Goal: Transaction & Acquisition: Register for event/course

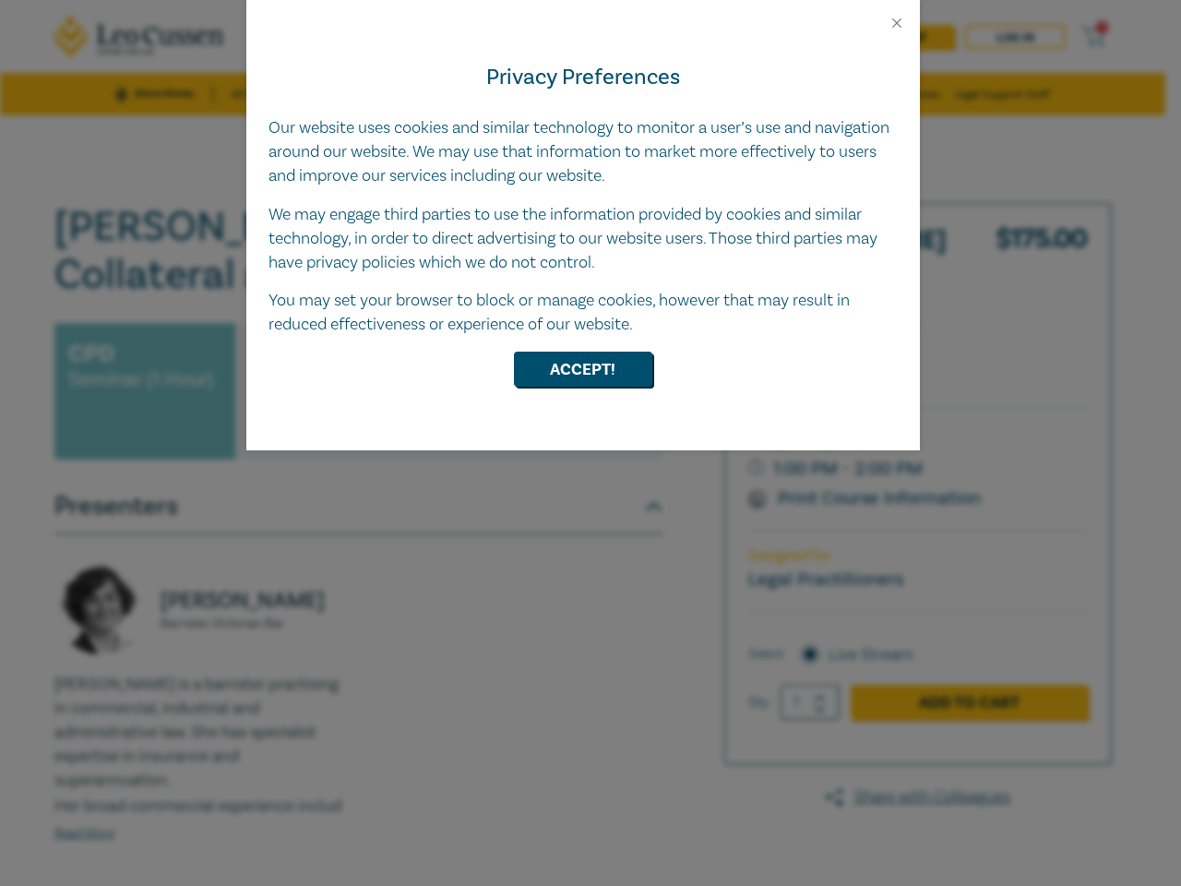
click at [591, 443] on div "Privacy Preferences Our website uses cookies and similar technology to monitor …" at bounding box center [583, 240] width 674 height 419
click at [897, 23] on button "Close" at bounding box center [897, 23] width 17 height 17
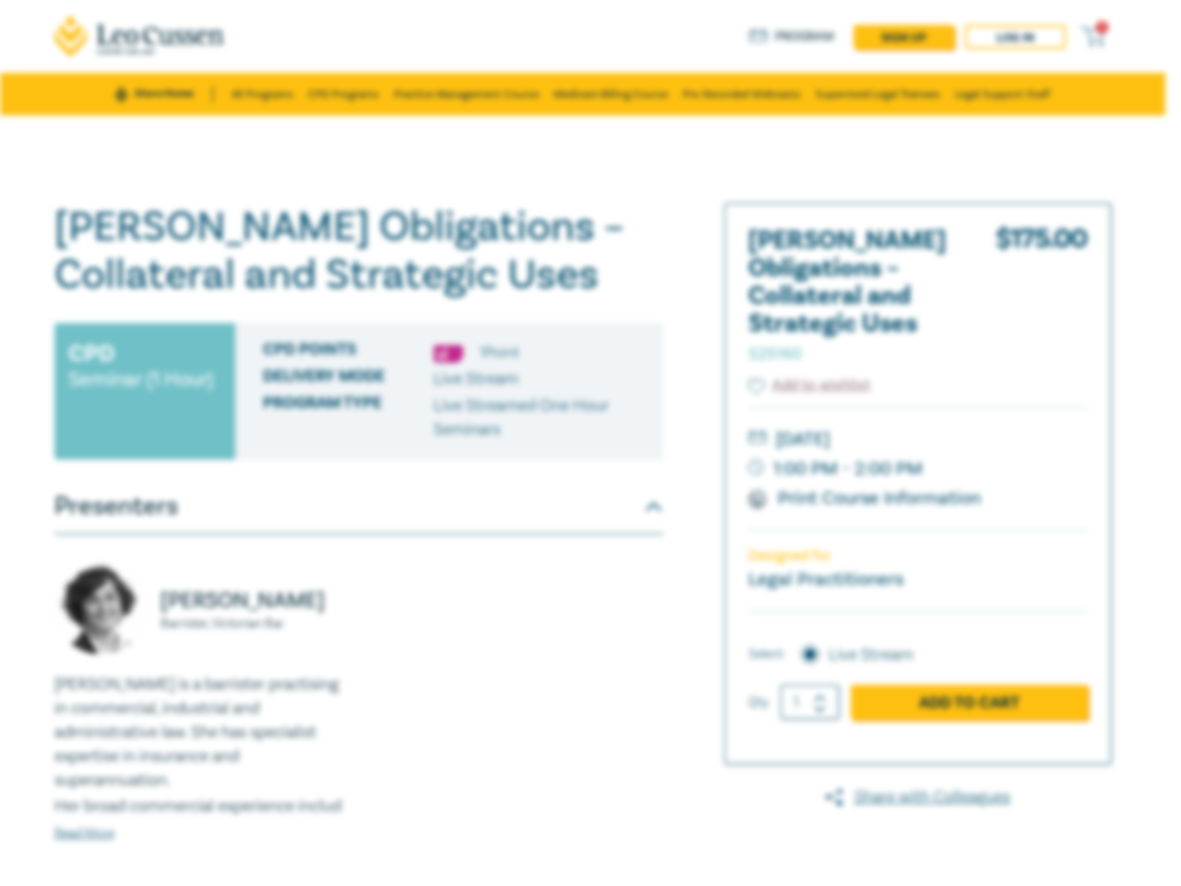
click at [583, 369] on div "Delivery Mode Live Stream" at bounding box center [456, 379] width 387 height 24
